Goal: Transaction & Acquisition: Purchase product/service

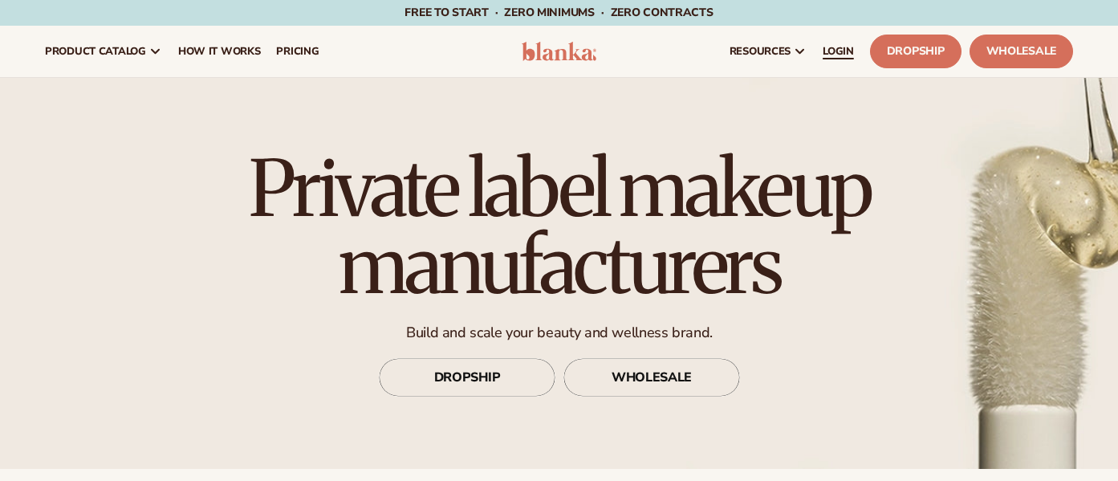
click at [855, 51] on link "LOGIN" at bounding box center [837, 51] width 47 height 51
click at [840, 48] on span "LOGIN" at bounding box center [837, 51] width 31 height 13
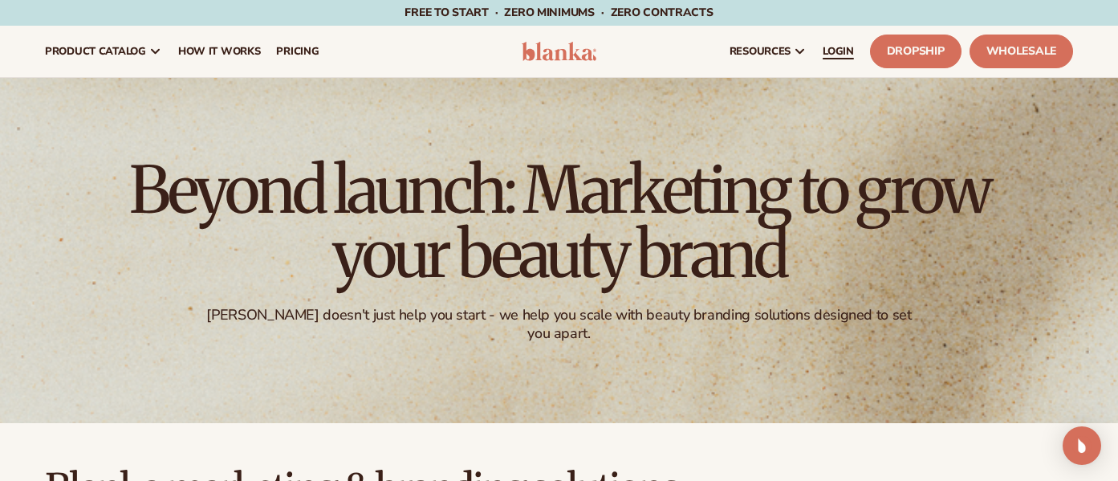
click at [843, 54] on span "LOGIN" at bounding box center [837, 51] width 31 height 13
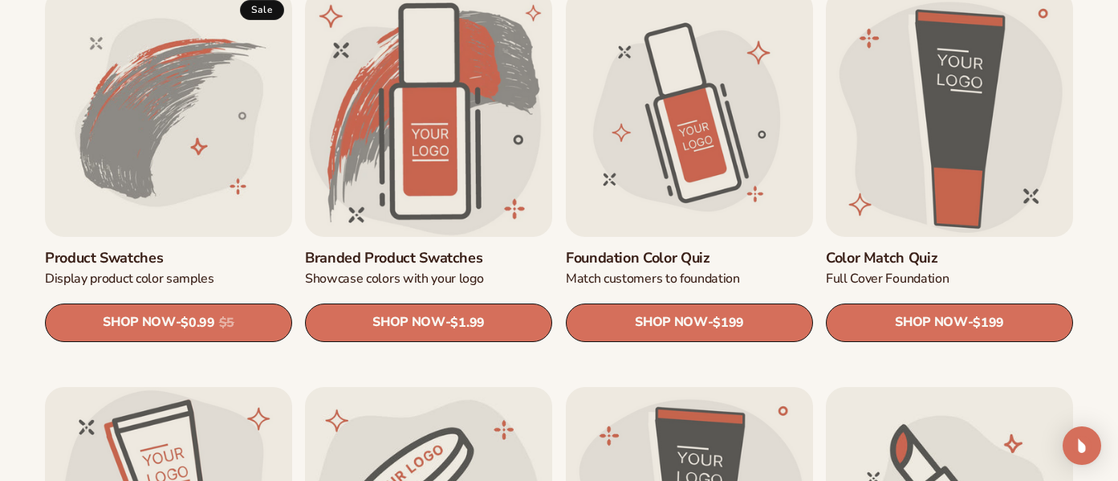
scroll to position [984, 0]
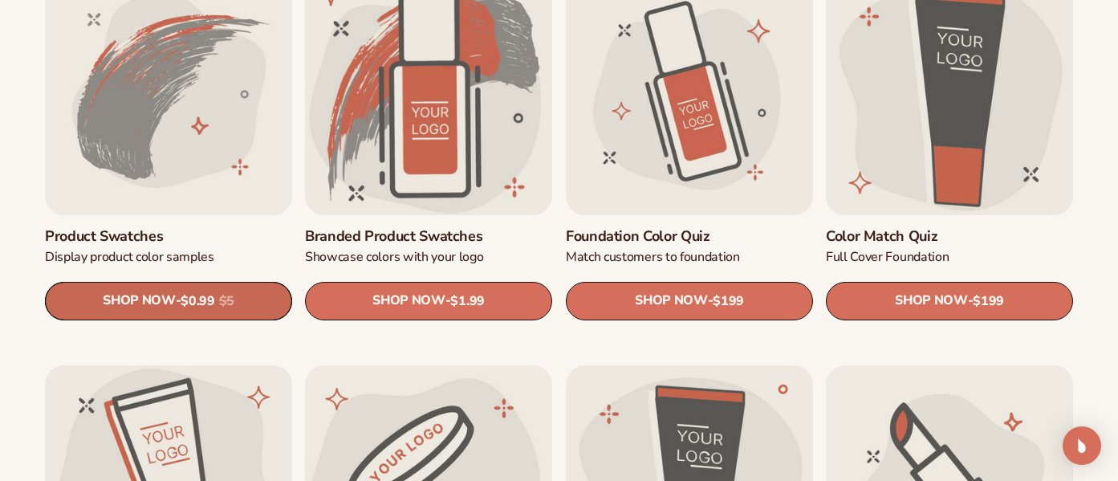
click at [213, 294] on link "SHOP NOW - Regular price $0.99 Sale price $0.99 Regular price $5 Unit price / p…" at bounding box center [168, 301] width 247 height 39
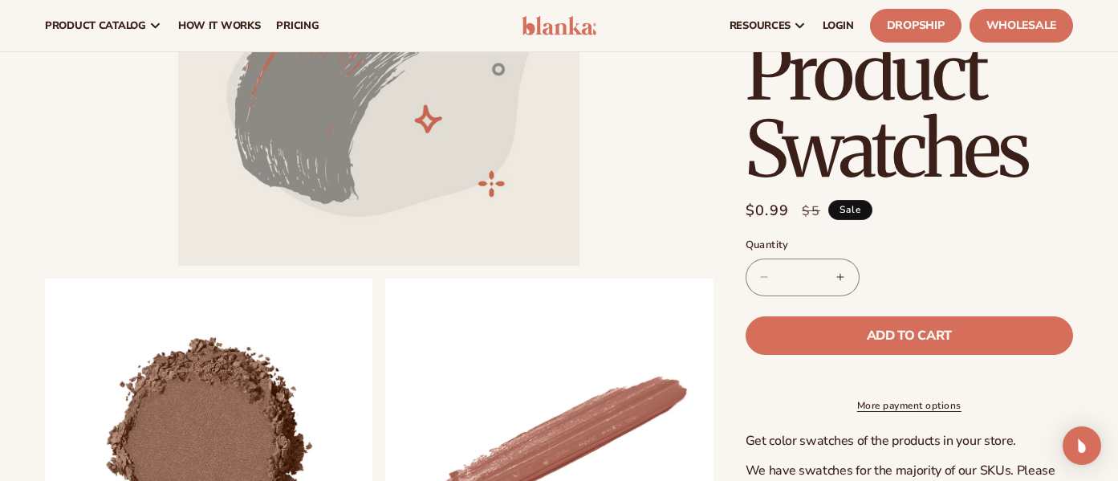
scroll to position [218, 0]
